Goal: Register for event/course

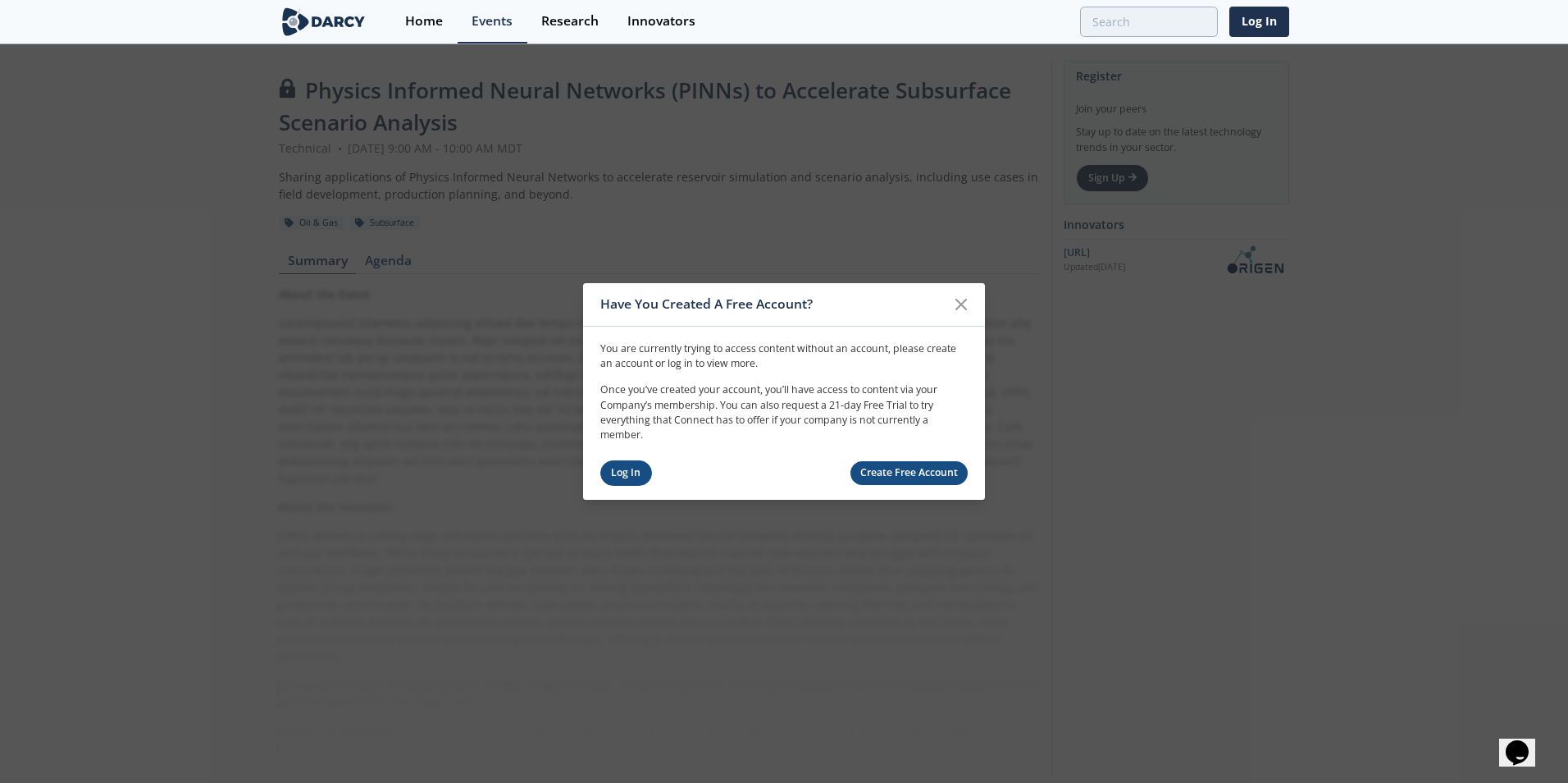
click at [625, 463] on link "Log In" at bounding box center [626, 473] width 52 height 25
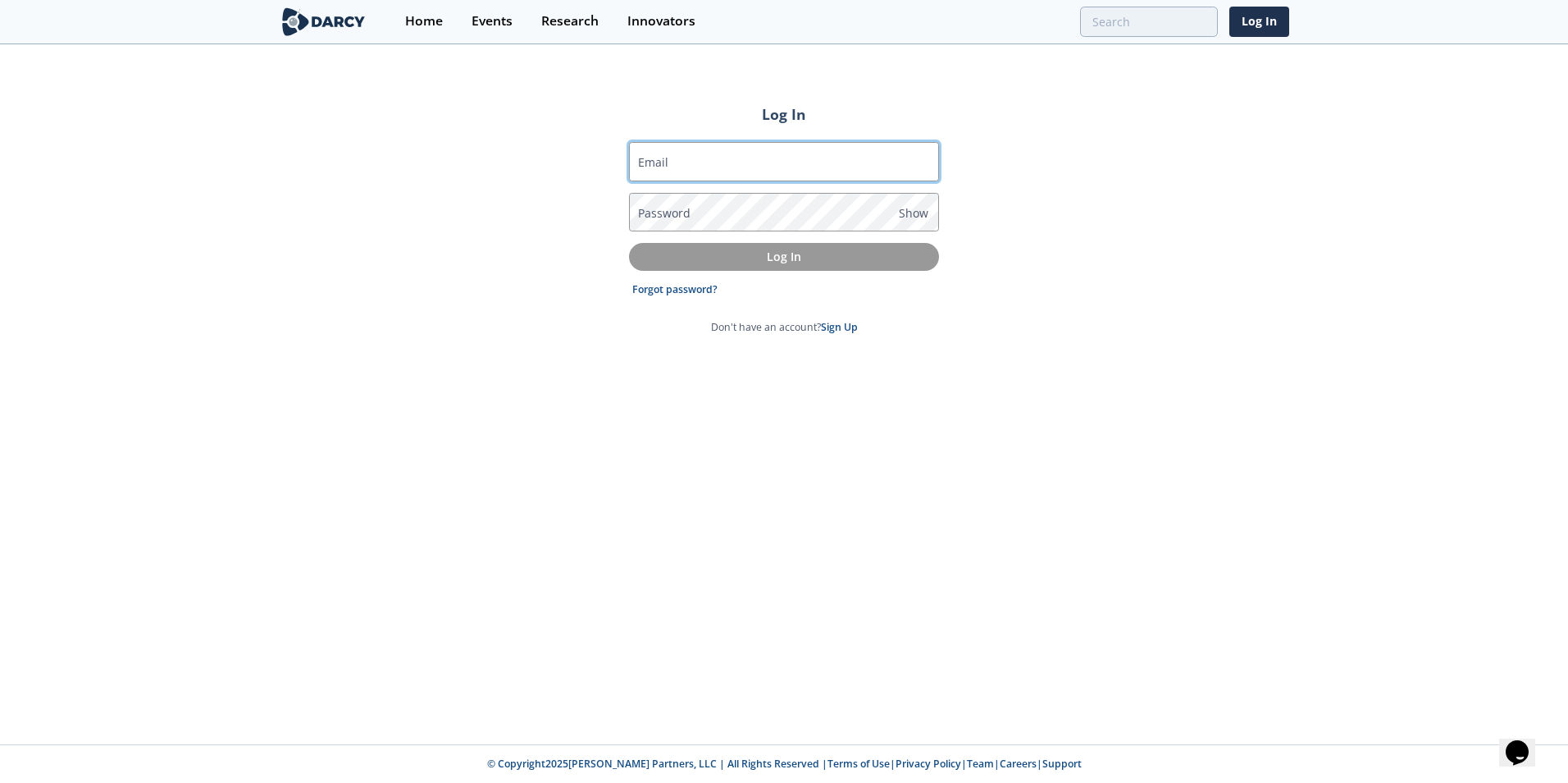
click at [763, 171] on input "Email" at bounding box center [784, 161] width 310 height 40
type input "[EMAIL_ADDRESS][DOMAIN_NAME]"
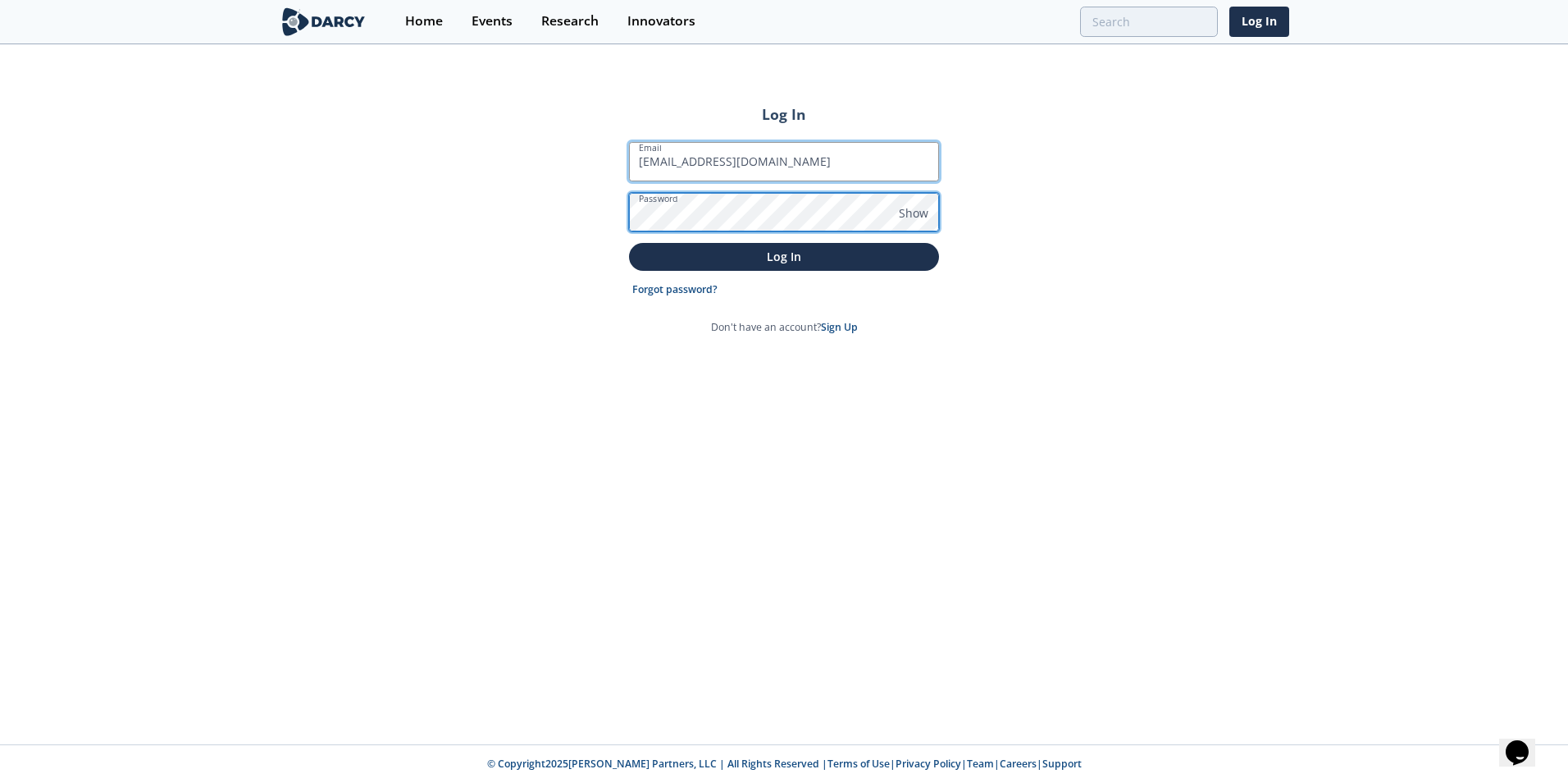
click at [629, 243] on button "Log In" at bounding box center [784, 257] width 310 height 27
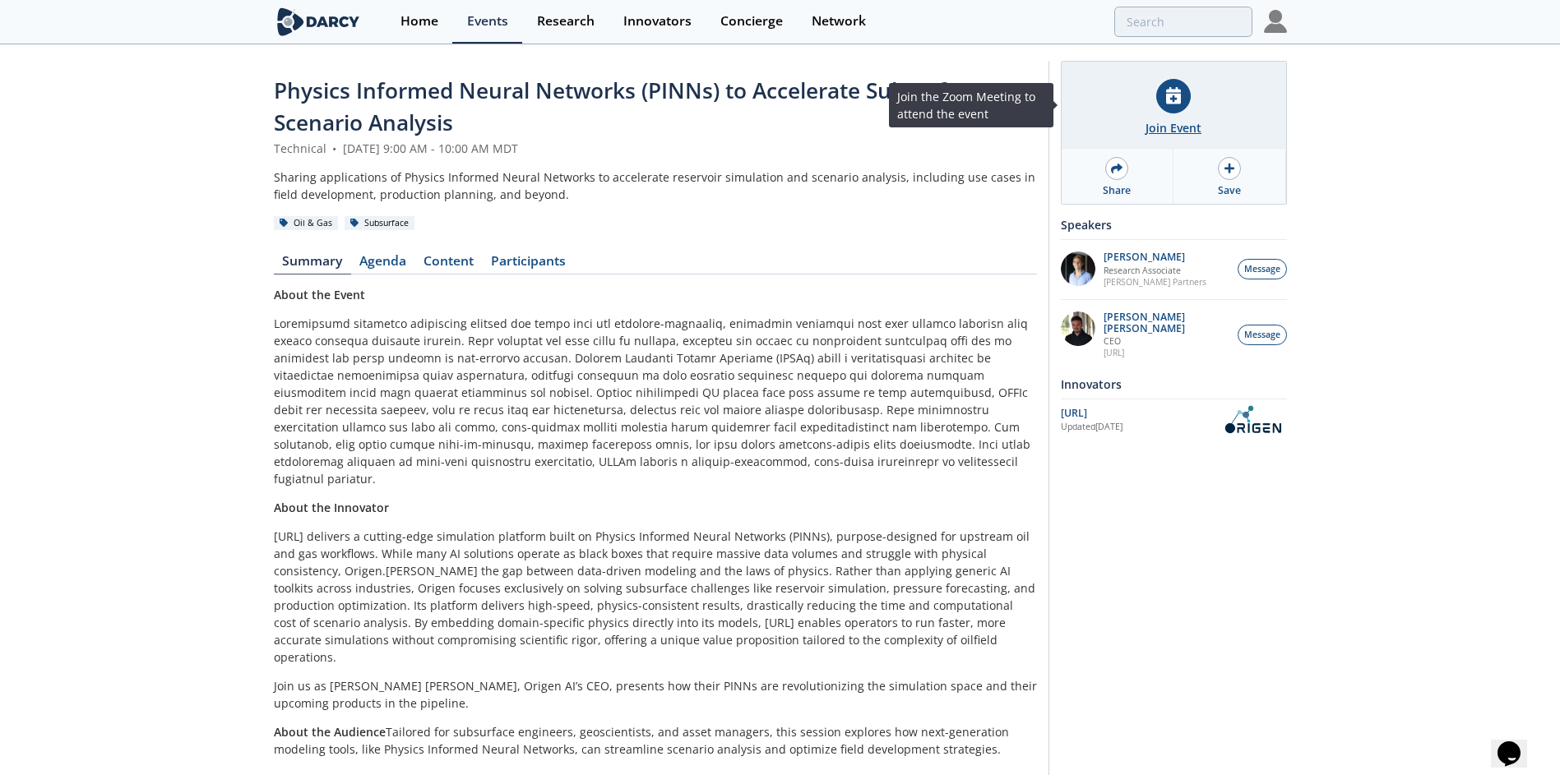
click at [1185, 113] on div "Join Event" at bounding box center [1173, 104] width 224 height 87
